Goal: Information Seeking & Learning: Compare options

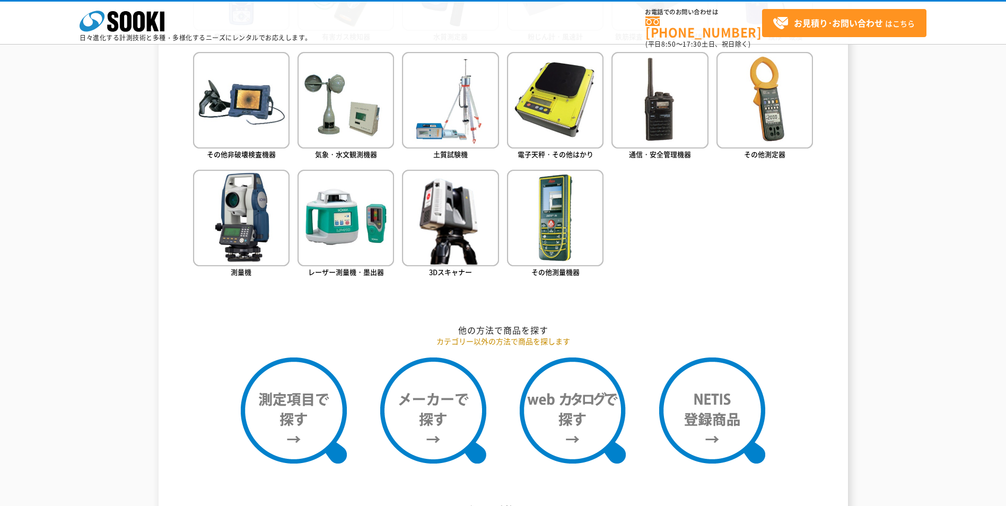
scroll to position [636, 0]
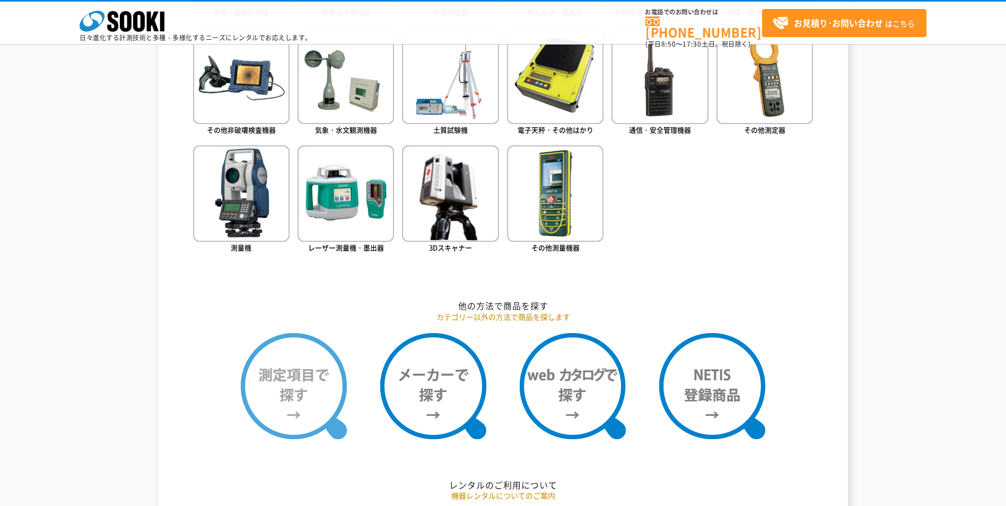
click at [306, 402] on img at bounding box center [294, 386] width 106 height 106
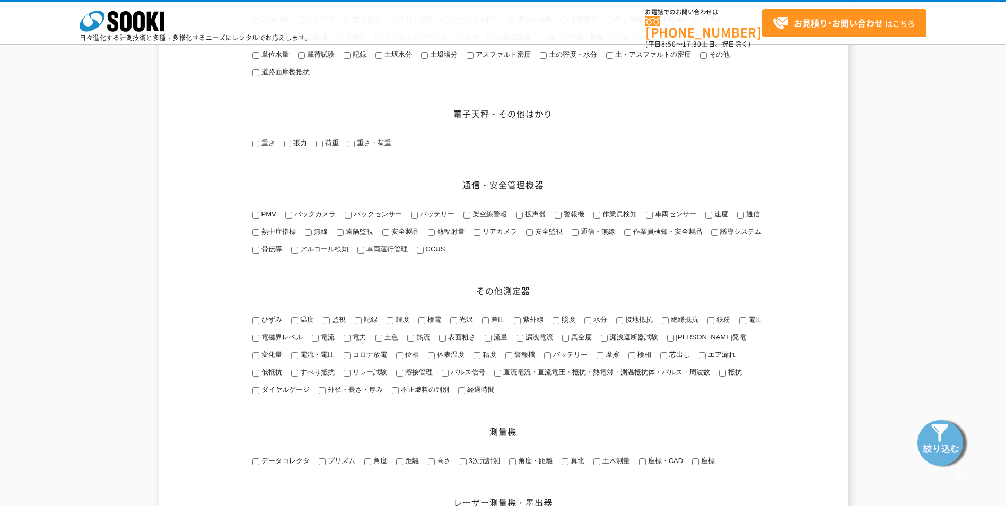
scroll to position [1060, 0]
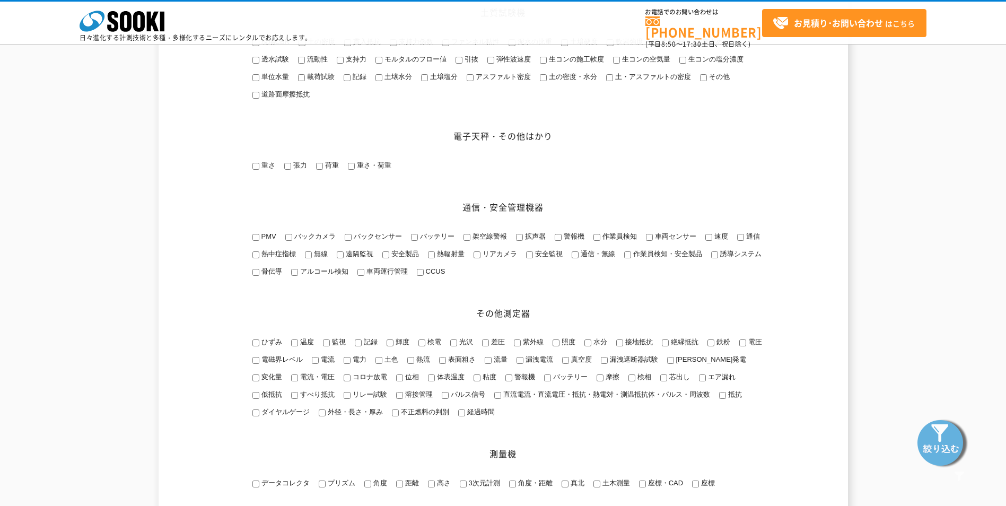
click at [258, 170] on input "重さ" at bounding box center [255, 166] width 7 height 7
checkbox input "true"
click at [939, 440] on img at bounding box center [942, 442] width 53 height 53
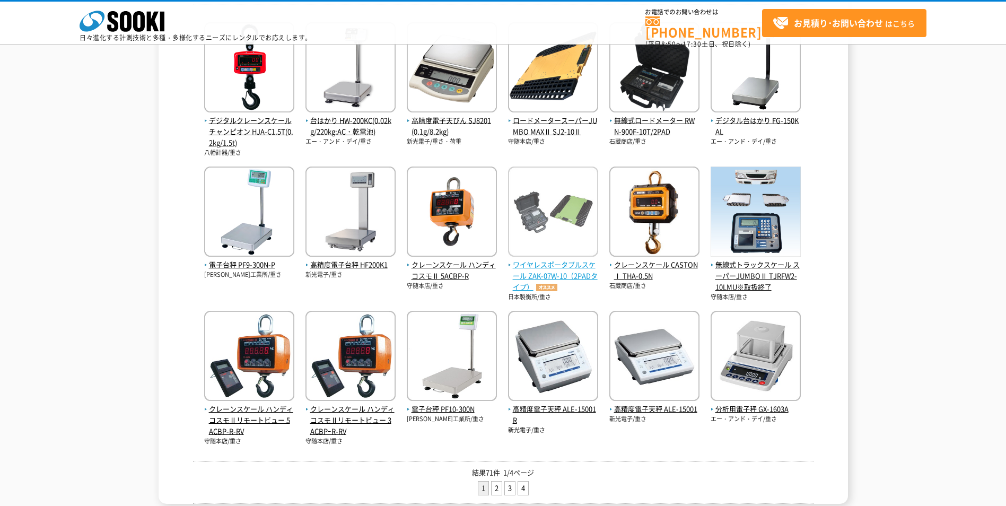
scroll to position [265, 0]
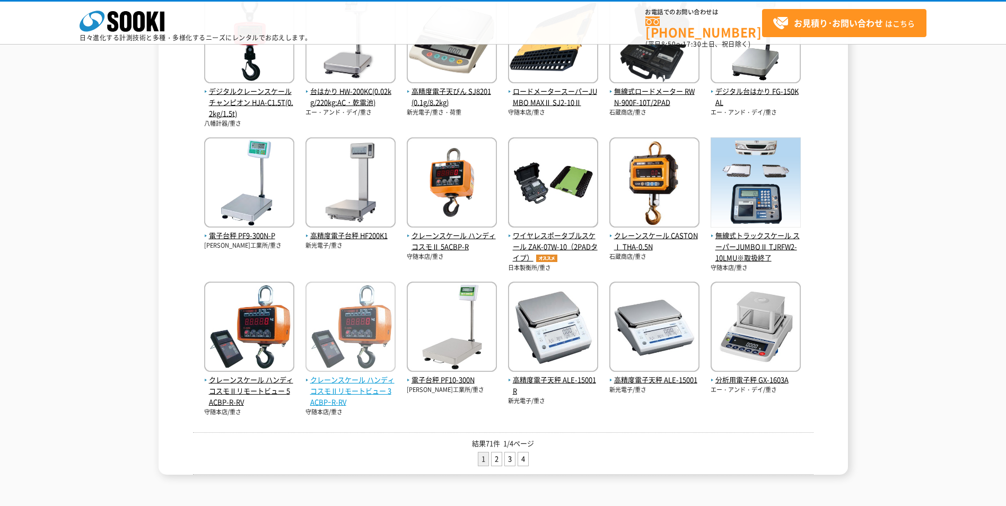
click at [366, 381] on span "クレーンスケール ハンディコスモⅡリモートビュー 3ACBPｰR-RV" at bounding box center [350, 390] width 90 height 33
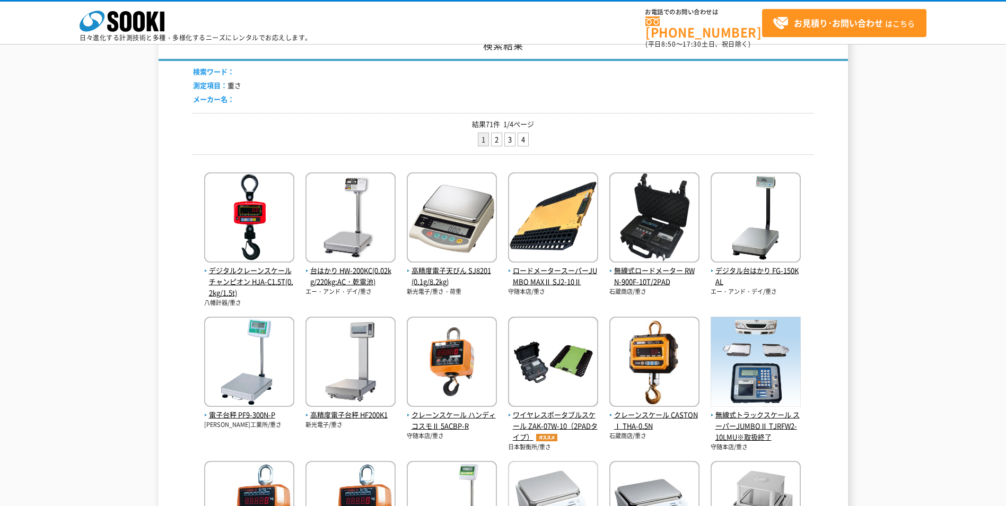
scroll to position [0, 0]
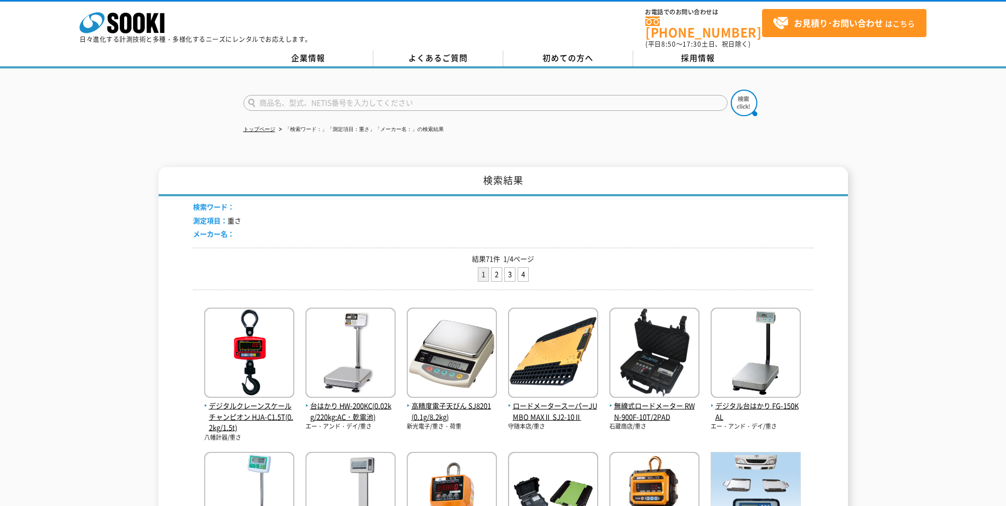
click at [334, 99] on input "text" at bounding box center [485, 103] width 484 height 16
type input "クレーンスケール"
click at [744, 98] on img at bounding box center [744, 103] width 27 height 27
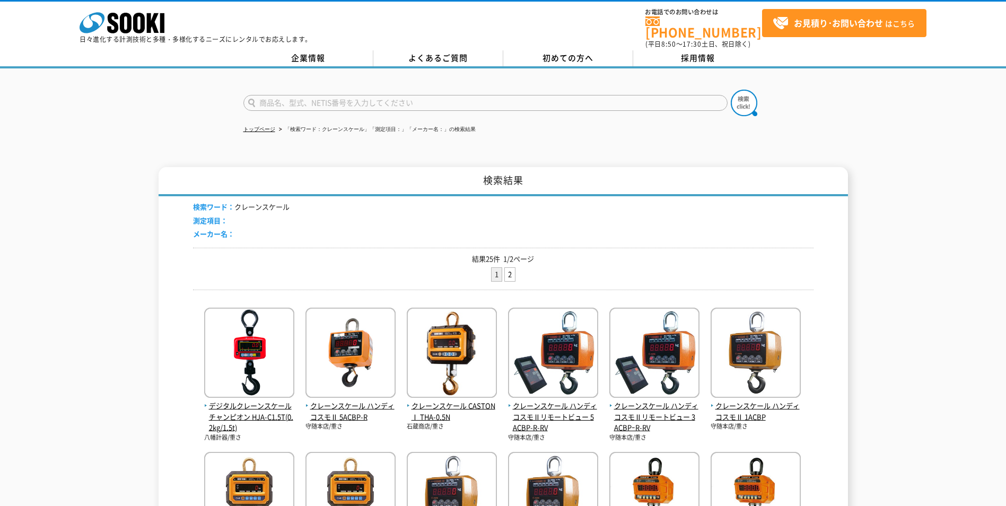
click at [391, 95] on input "text" at bounding box center [485, 103] width 484 height 16
type input "３ｔ"
click at [739, 101] on img at bounding box center [744, 103] width 27 height 27
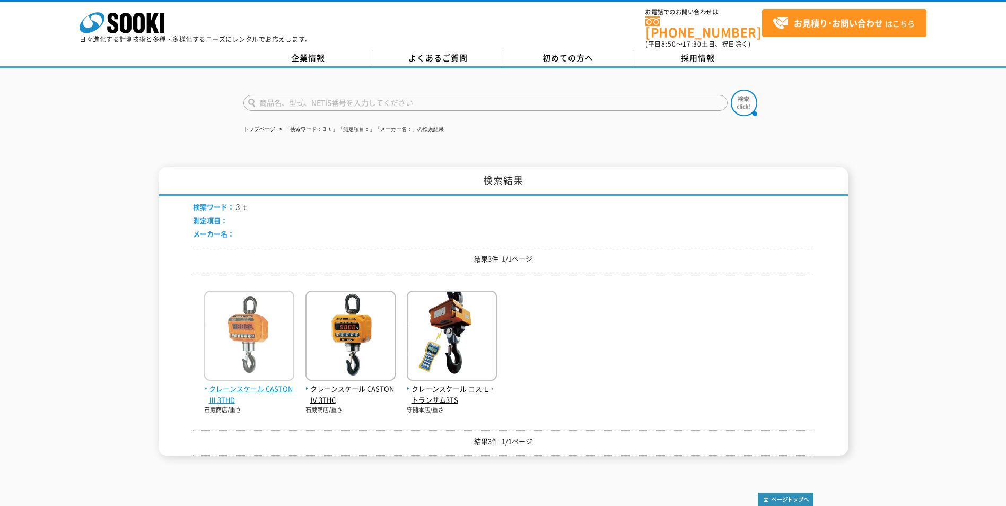
click at [225, 388] on span "クレーンスケール CASTON Ⅲ 3THD" at bounding box center [249, 394] width 90 height 22
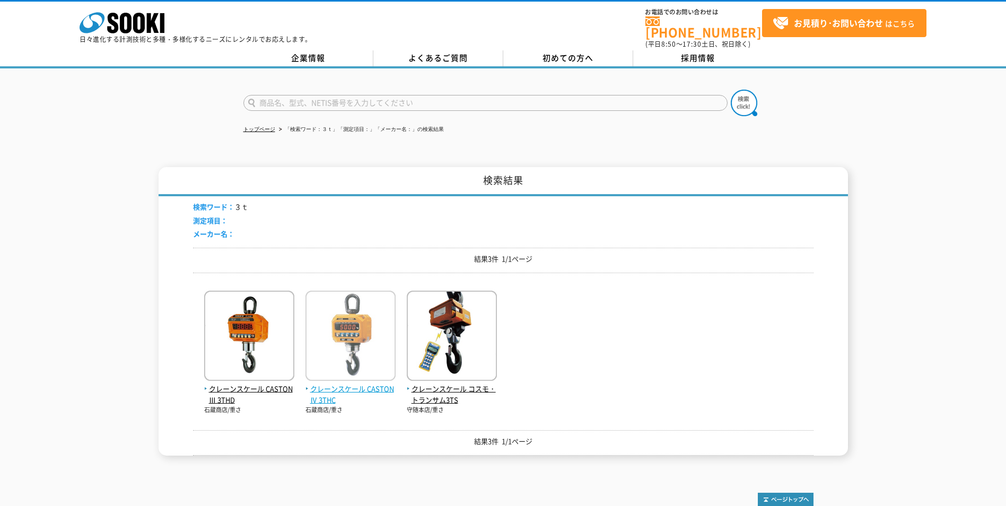
click at [349, 323] on img at bounding box center [350, 337] width 90 height 93
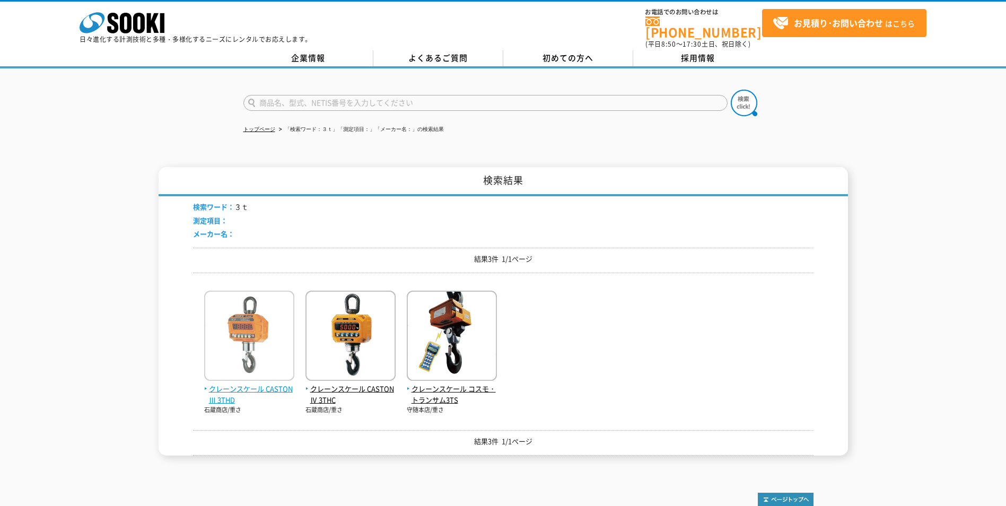
click at [221, 389] on span "クレーンスケール CASTON Ⅲ 3THD" at bounding box center [249, 394] width 90 height 22
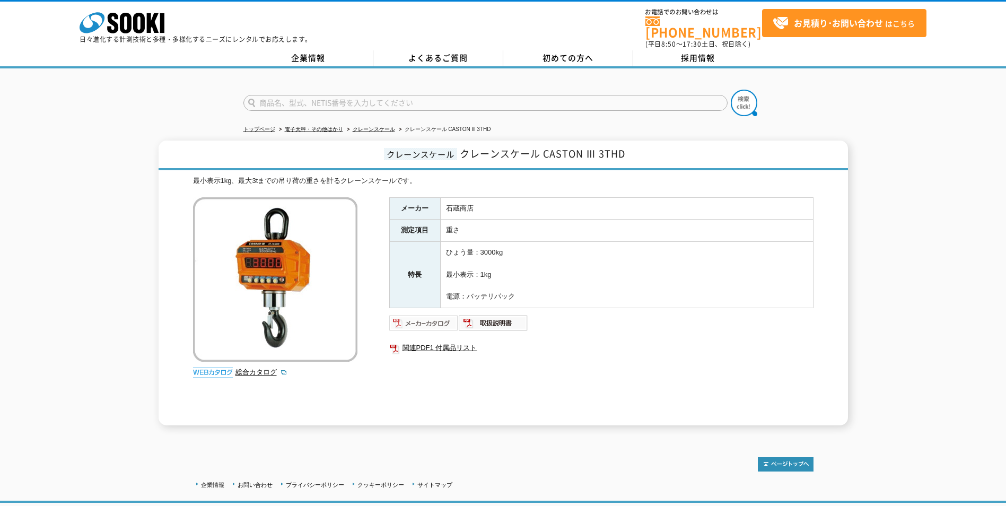
click at [432, 317] on img at bounding box center [423, 322] width 69 height 17
click at [369, 126] on link "クレーンスケール" at bounding box center [374, 129] width 42 height 6
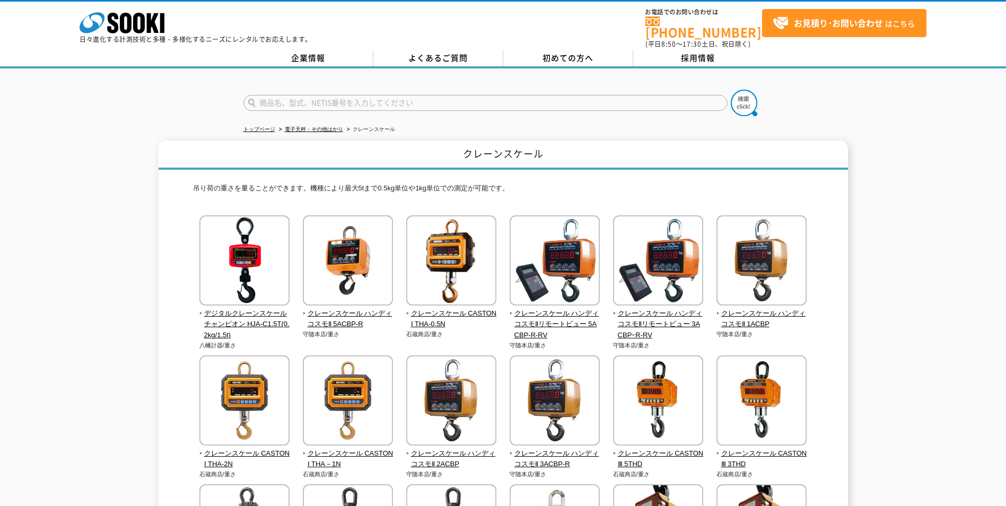
click at [564, 133] on div "トップページ 電子天秤・その他はかり クレーンスケール クレーンスケール 吊り荷の重さを量ることができます。機種により最大5tまで0.5kg単位や1kg単位で…" at bounding box center [503, 486] width 1006 height 837
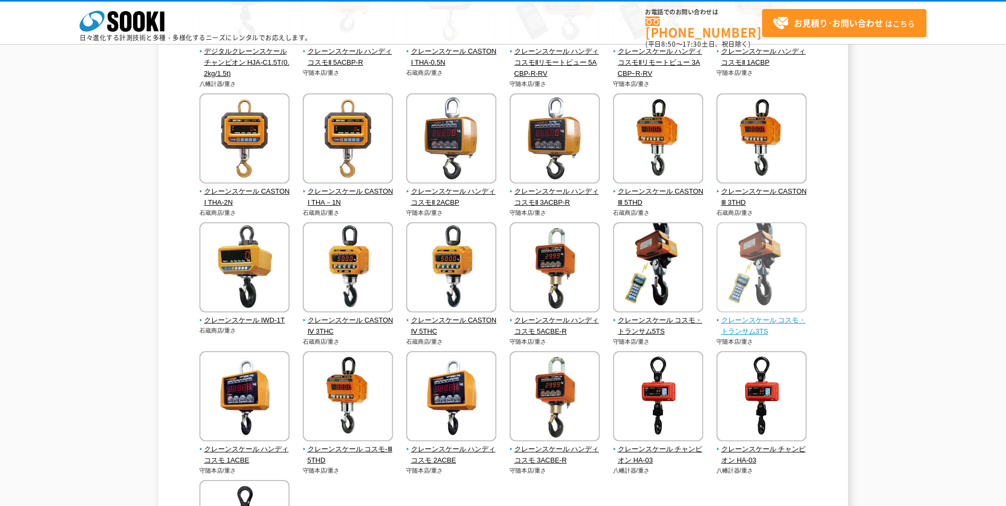
scroll to position [212, 0]
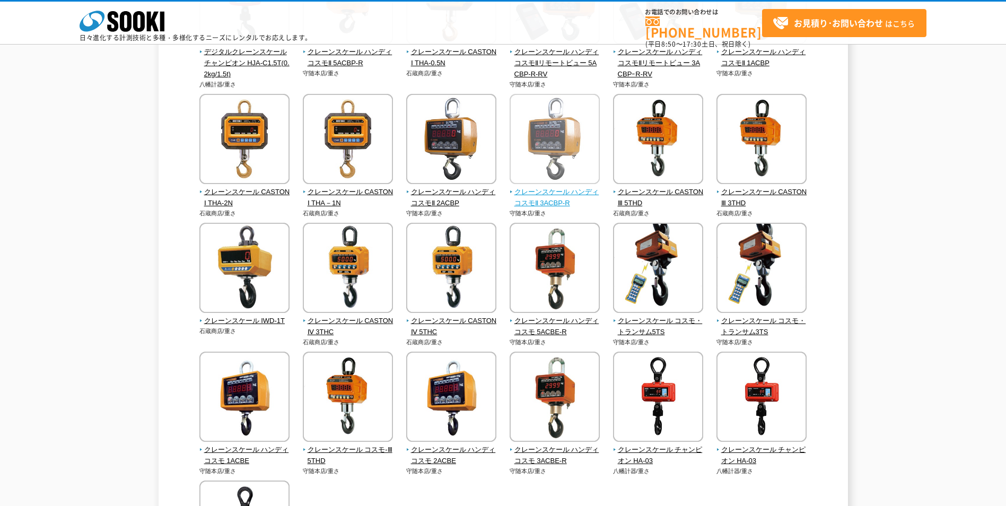
click at [544, 199] on span "クレーンスケール ハンディコスモⅡ 3ACBP-R" at bounding box center [555, 198] width 91 height 22
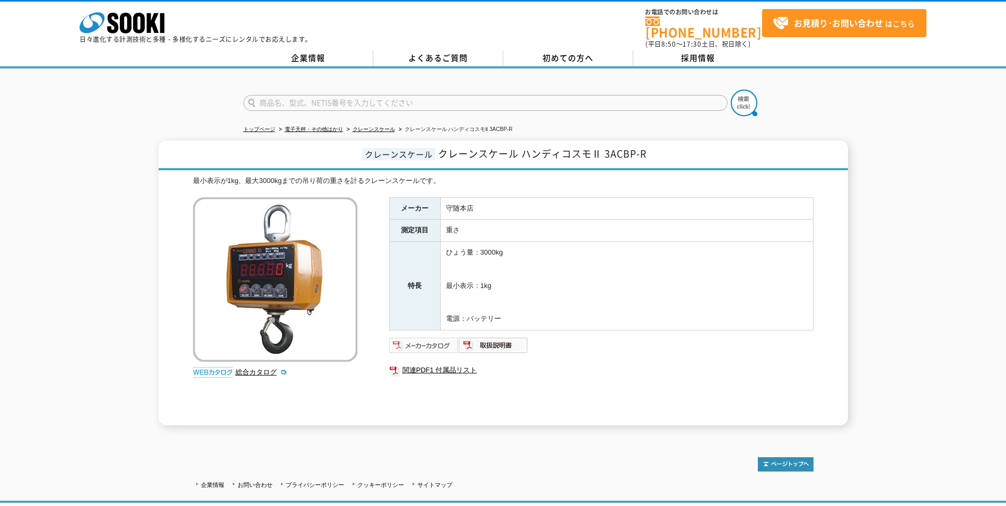
click at [426, 337] on img at bounding box center [423, 345] width 69 height 17
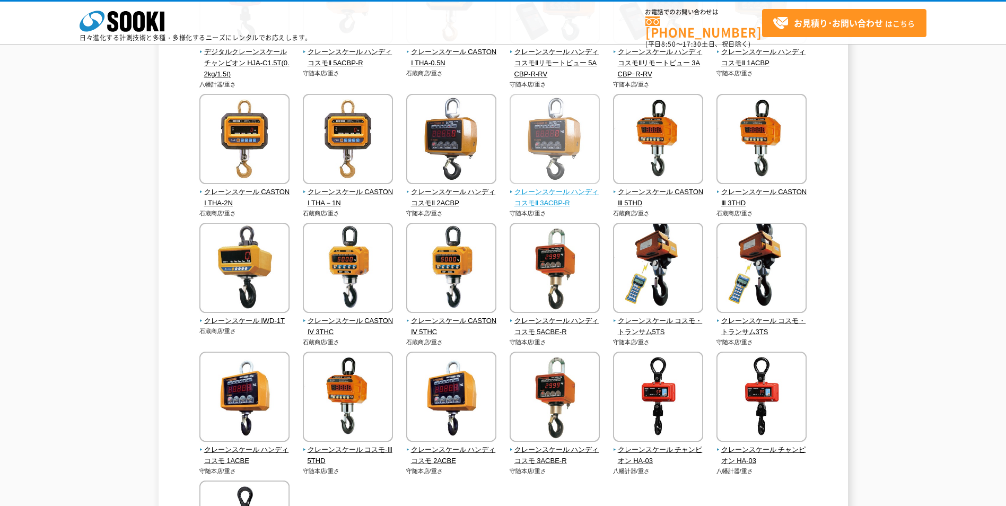
click at [552, 202] on span "クレーンスケール ハンディコスモⅡ 3ACBP-R" at bounding box center [555, 198] width 91 height 22
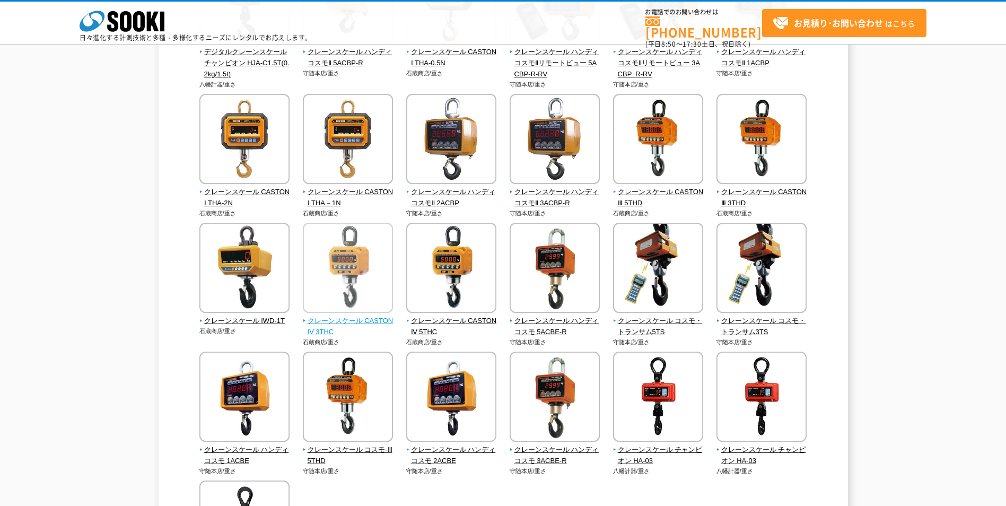
click at [374, 318] on span "クレーンスケール CASTON Ⅳ 3THC" at bounding box center [348, 326] width 91 height 22
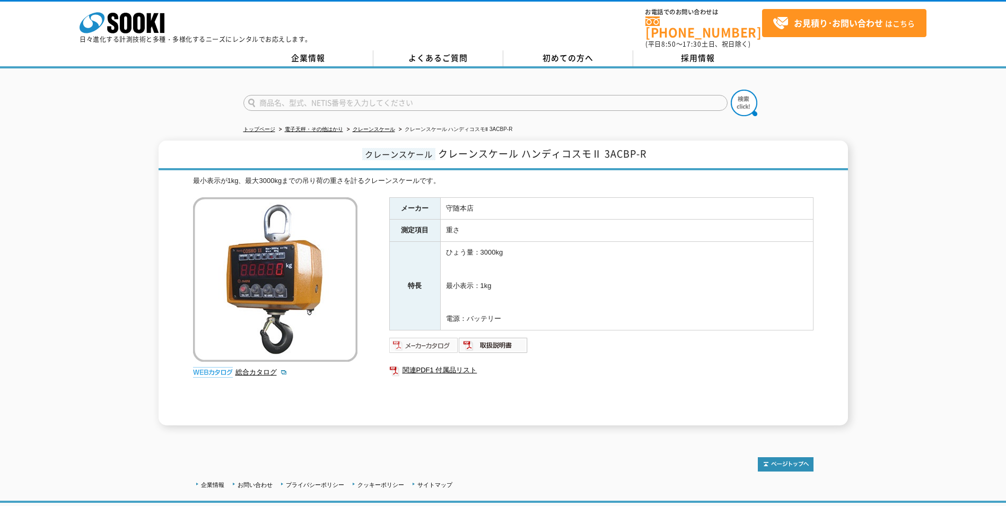
click at [436, 337] on img at bounding box center [423, 345] width 69 height 17
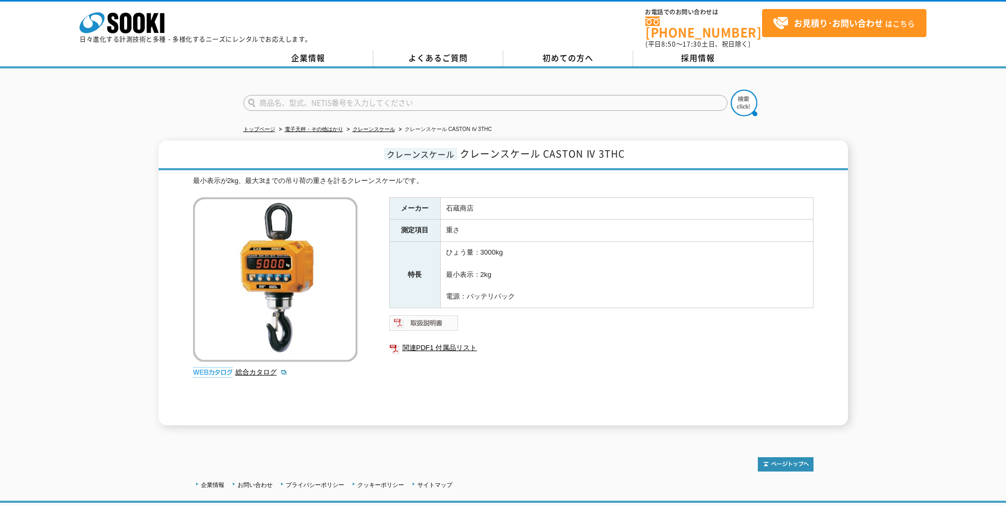
click at [426, 317] on img at bounding box center [423, 322] width 69 height 17
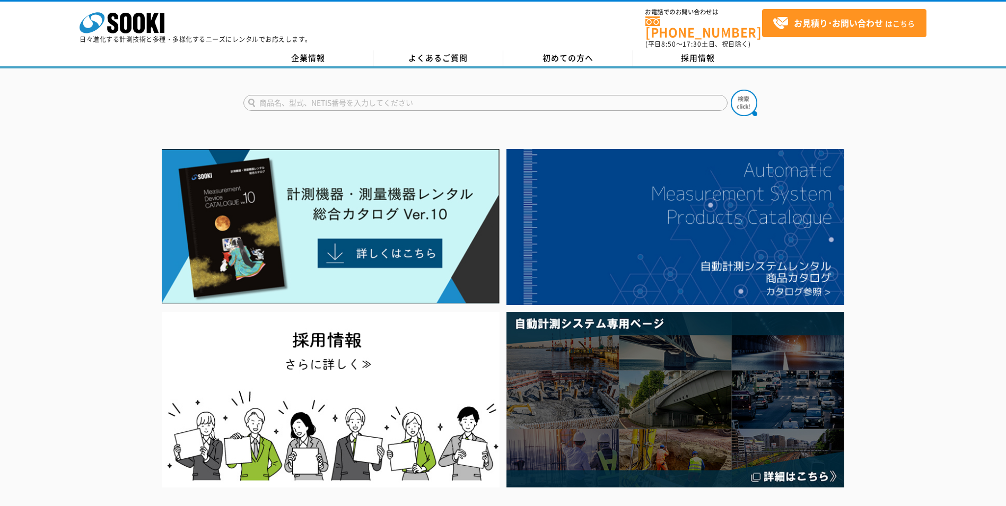
click at [362, 95] on input "text" at bounding box center [485, 103] width 484 height 16
type input "クレーンスケール"
drag, startPoint x: 742, startPoint y: 97, endPoint x: 745, endPoint y: 107, distance: 10.4
click at [742, 97] on img at bounding box center [744, 103] width 27 height 27
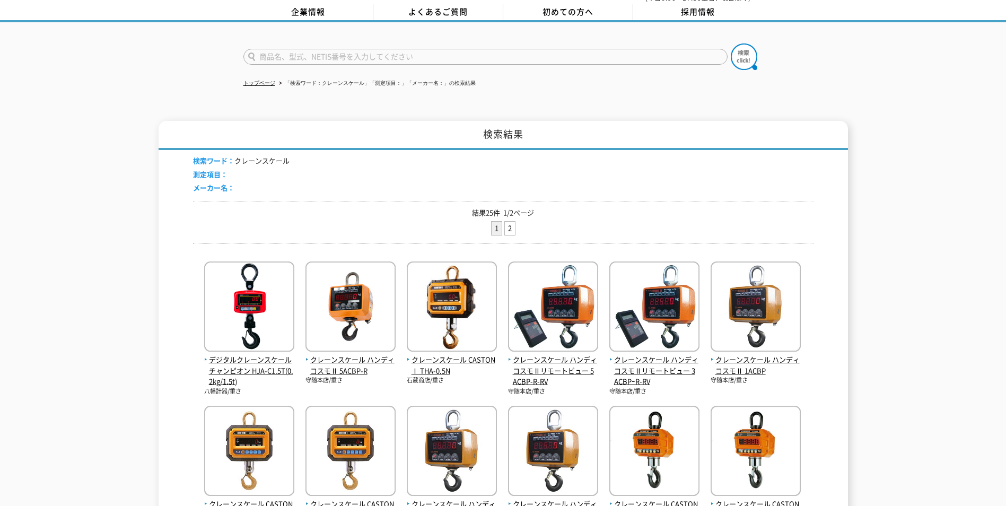
scroll to position [106, 0]
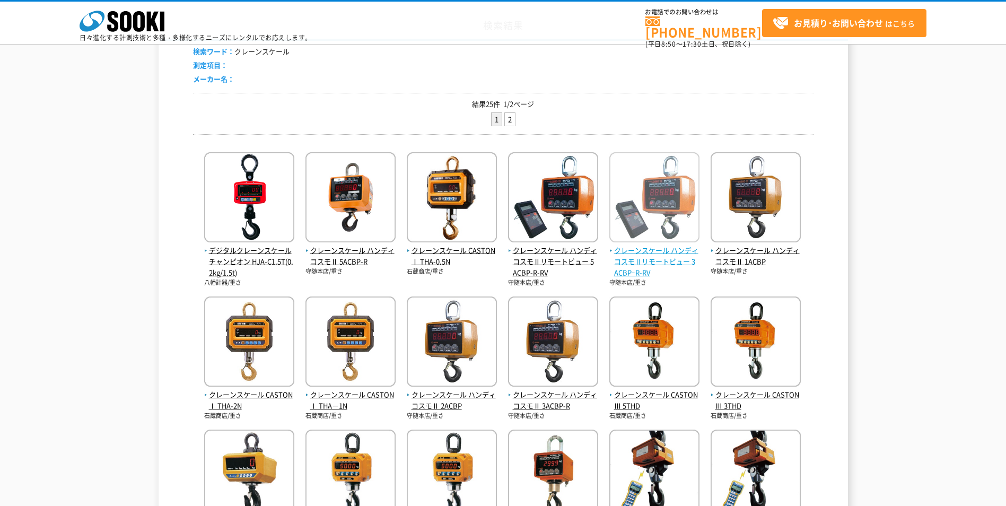
click at [651, 260] on span "クレーンスケール ハンディコスモⅡリモートビュー 3ACBPｰR-RV" at bounding box center [654, 261] width 90 height 33
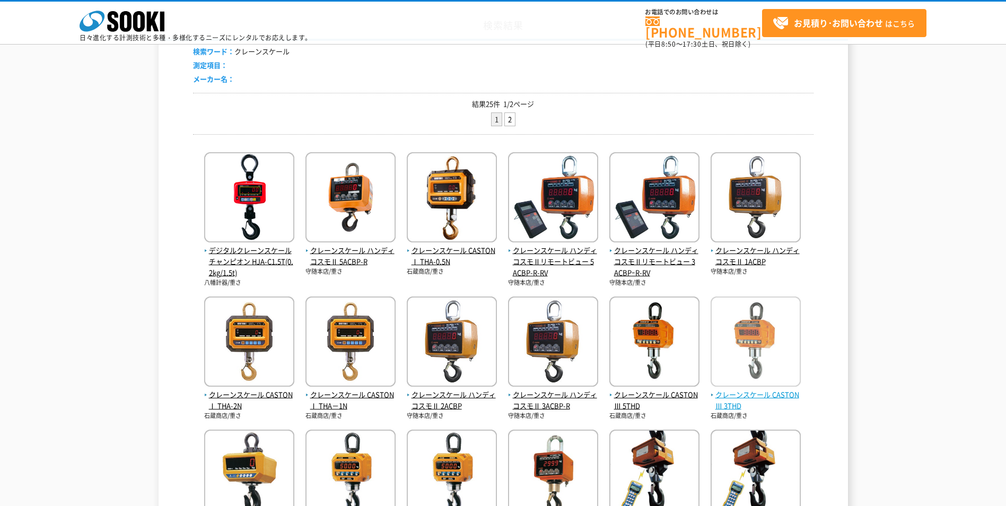
click at [730, 404] on span "クレーンスケール CASTON Ⅲ 3THD" at bounding box center [756, 400] width 90 height 22
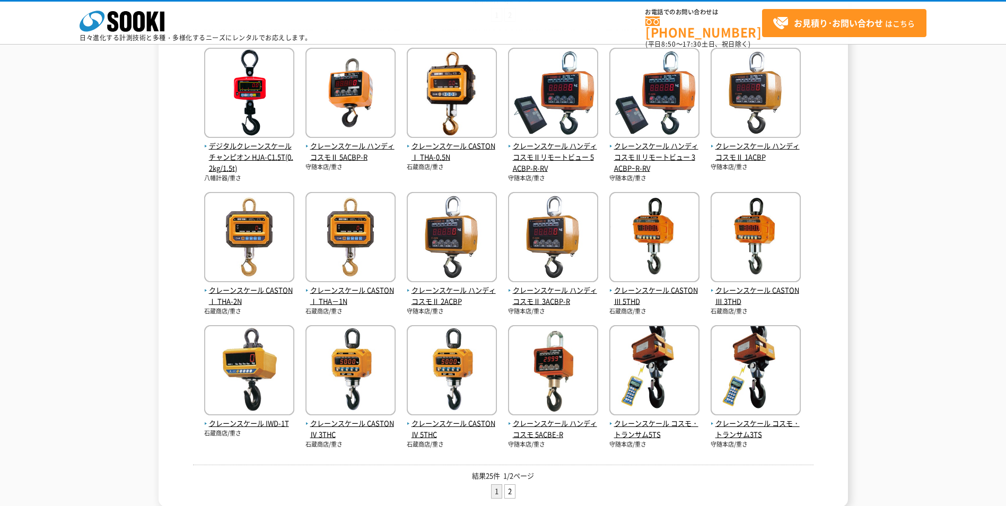
scroll to position [212, 0]
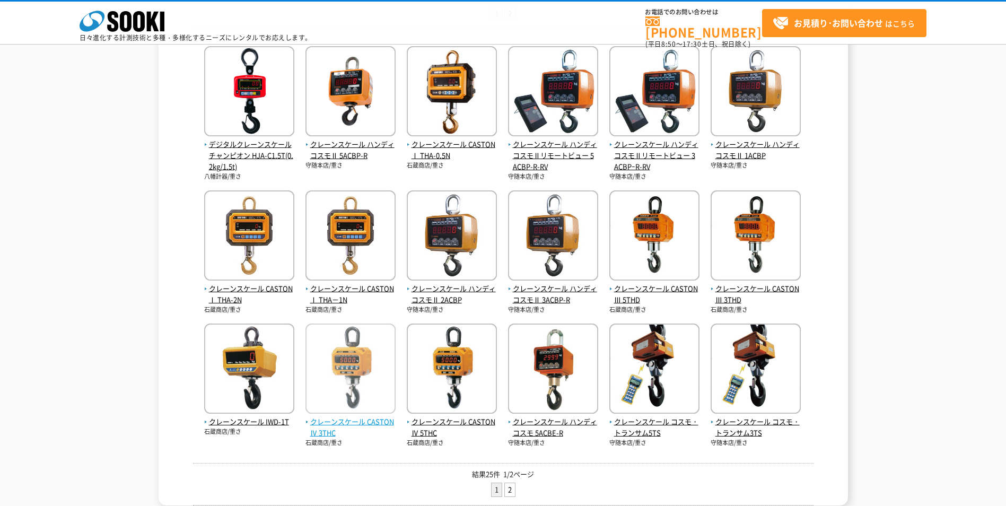
click at [331, 425] on span "クレーンスケール CASTON Ⅳ 3THC" at bounding box center [350, 427] width 90 height 22
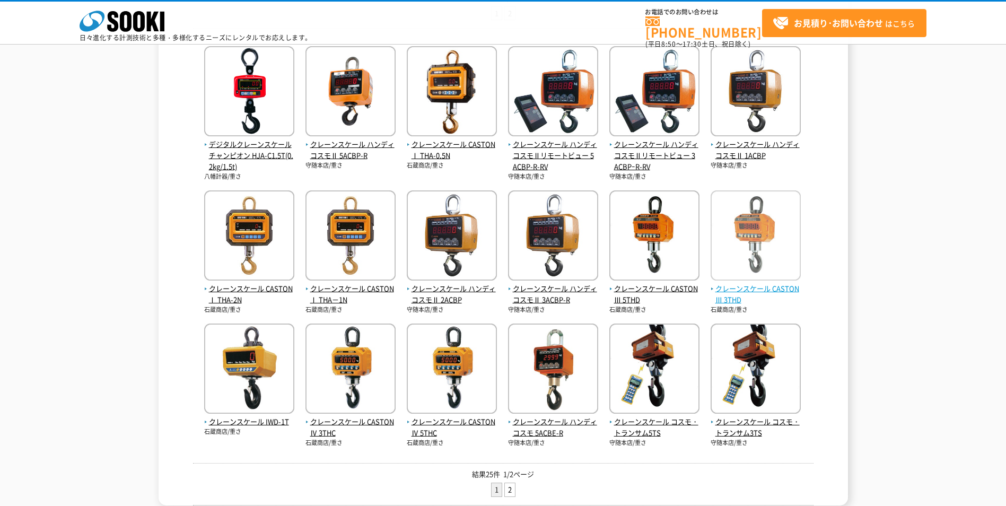
click at [730, 286] on span "クレーンスケール CASTON Ⅲ 3THD" at bounding box center [756, 294] width 90 height 22
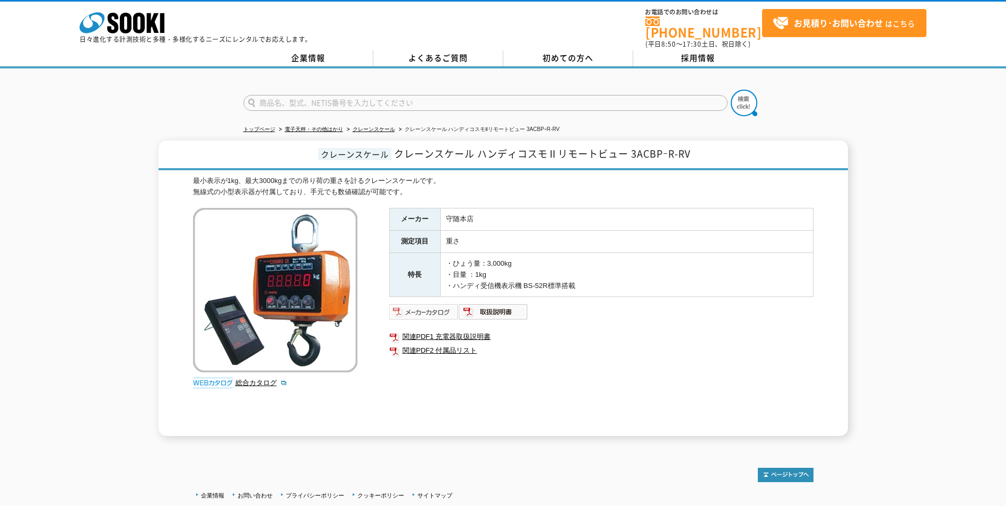
click at [425, 307] on img at bounding box center [423, 311] width 69 height 17
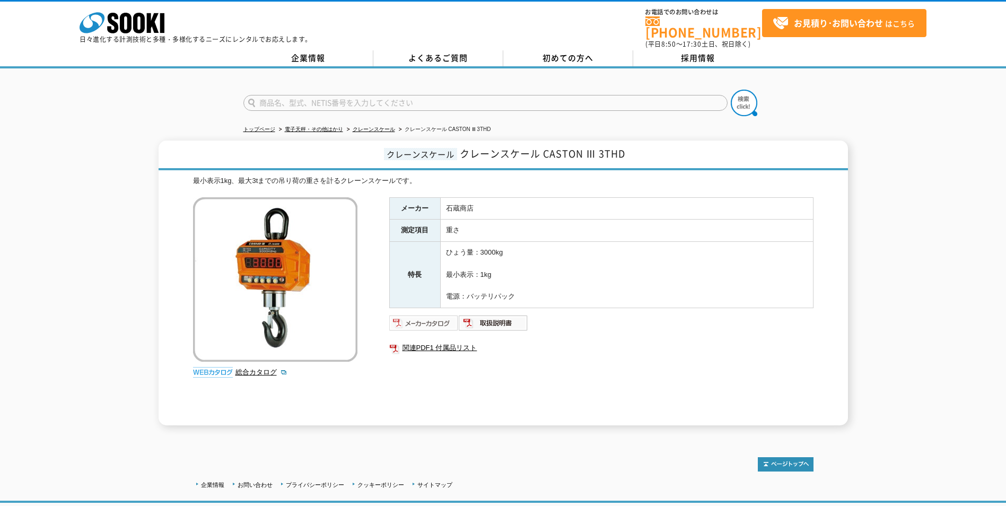
click at [424, 319] on img at bounding box center [423, 322] width 69 height 17
click at [432, 317] on img at bounding box center [423, 322] width 69 height 17
